Goal: Information Seeking & Learning: Learn about a topic

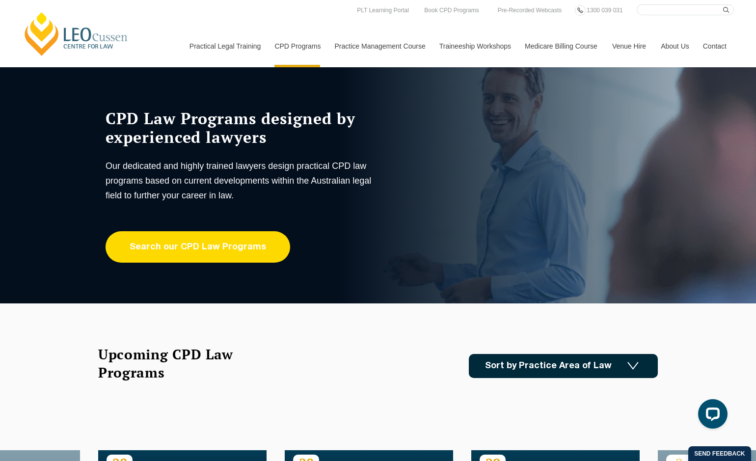
click at [216, 248] on link "Search our CPD Law Programs" at bounding box center [198, 246] width 185 height 31
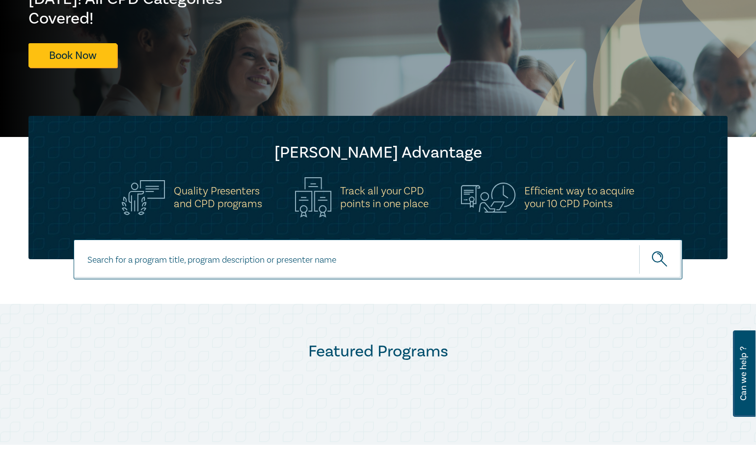
scroll to position [196, 0]
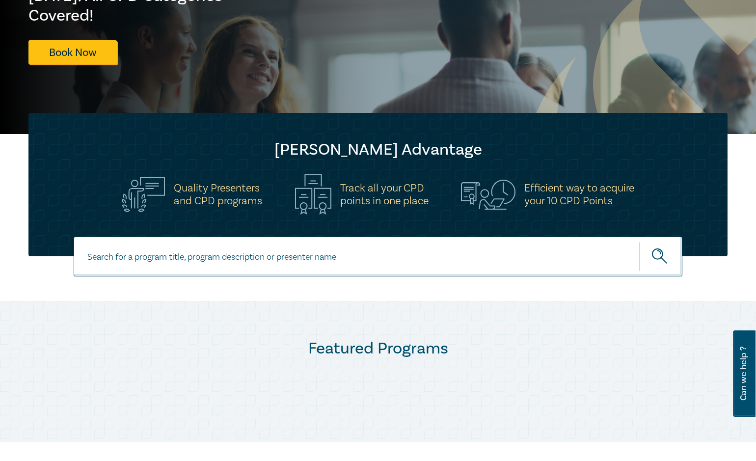
drag, startPoint x: 161, startPoint y: 263, endPoint x: 165, endPoint y: 267, distance: 6.0
click at [164, 265] on input at bounding box center [378, 257] width 609 height 40
type input "owners corporation"
click at [639, 242] on button "submit" at bounding box center [660, 257] width 43 height 30
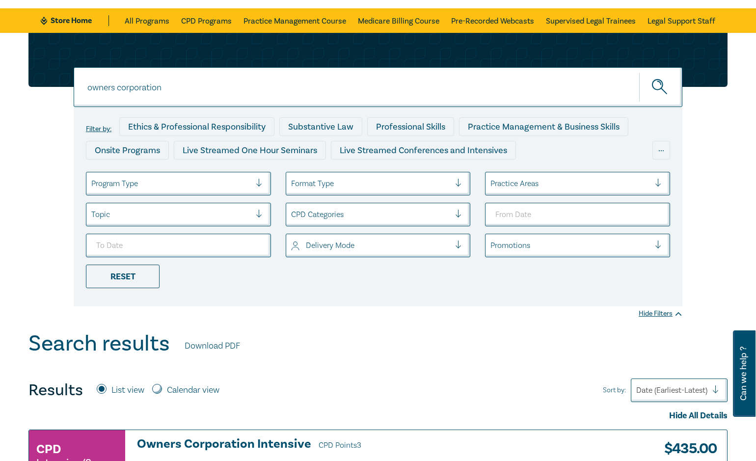
scroll to position [196, 0]
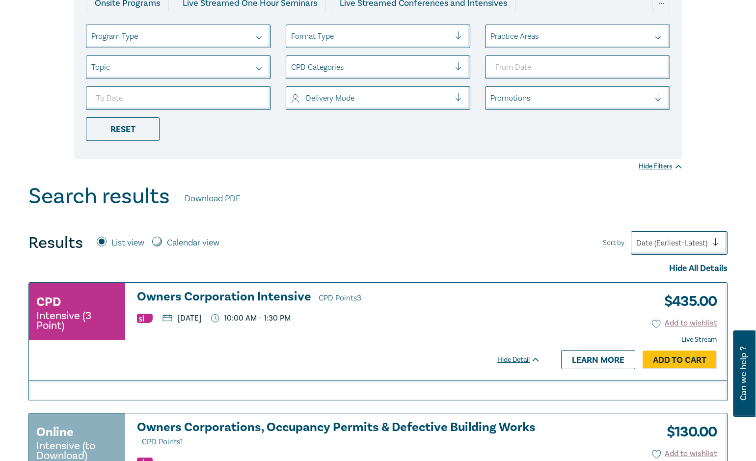
click at [193, 295] on h3 "Owners Corporation Intensive CPD Points 3" at bounding box center [338, 297] width 403 height 15
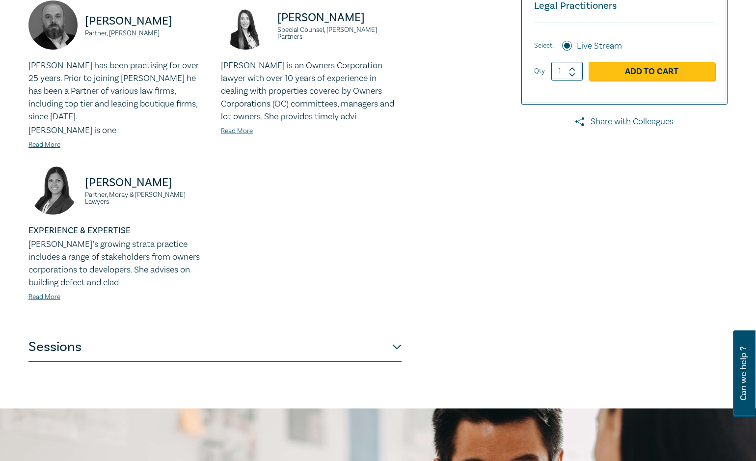
scroll to position [295, 0]
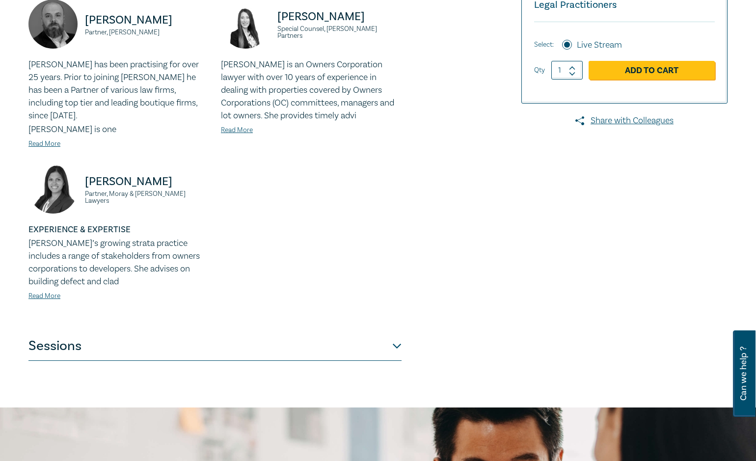
click at [250, 337] on button "Sessions" at bounding box center [214, 345] width 373 height 29
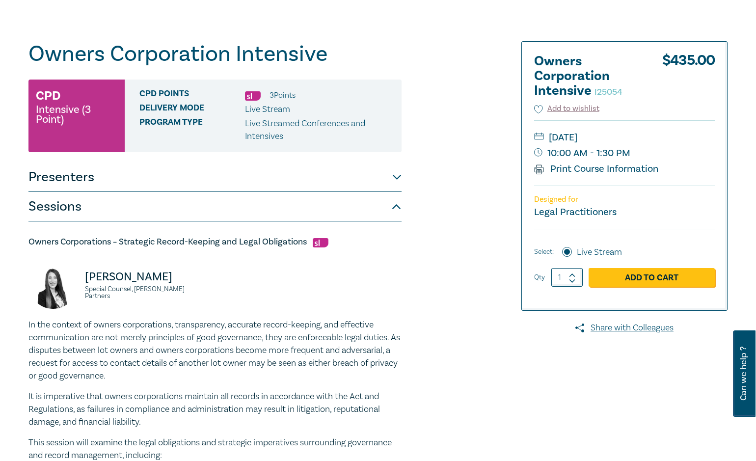
scroll to position [0, 0]
